Goal: Information Seeking & Learning: Learn about a topic

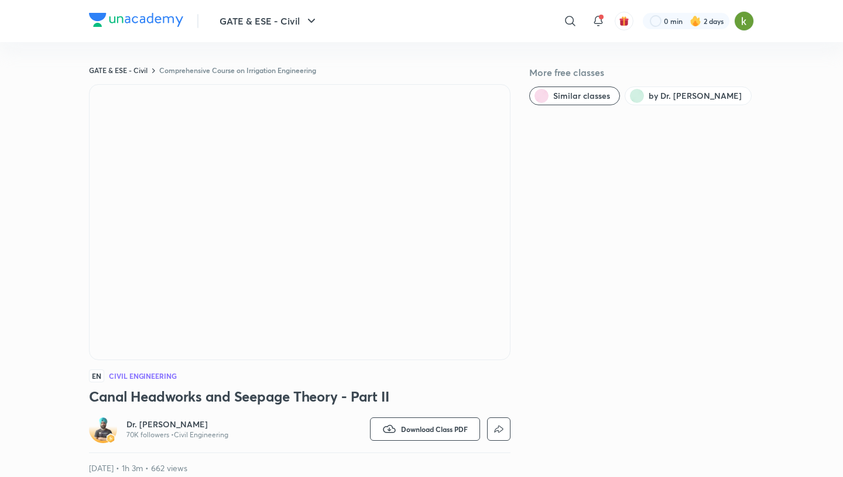
scroll to position [645, 0]
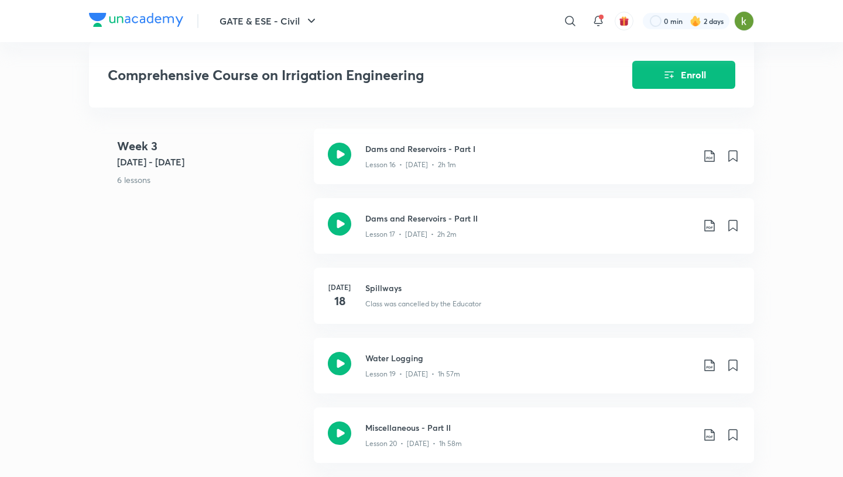
scroll to position [1791, 0]
click at [337, 157] on icon at bounding box center [339, 153] width 23 height 23
